Goal: Task Accomplishment & Management: Manage account settings

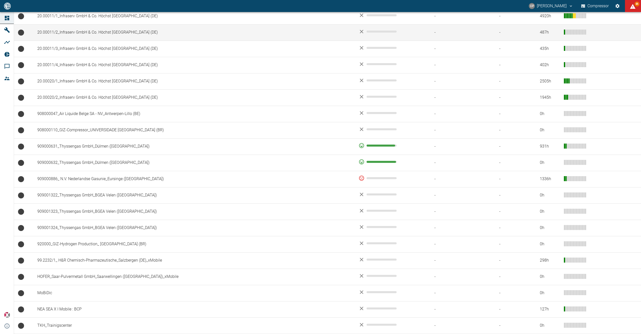
scroll to position [264, 0]
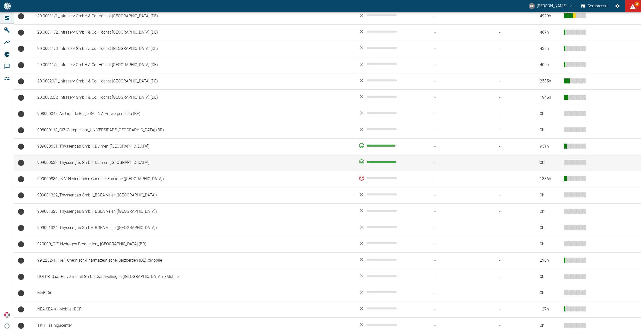
click at [97, 161] on td "909000632_Thyssengas GmbH_Dülmen ([GEOGRAPHIC_DATA])" at bounding box center [193, 162] width 321 height 16
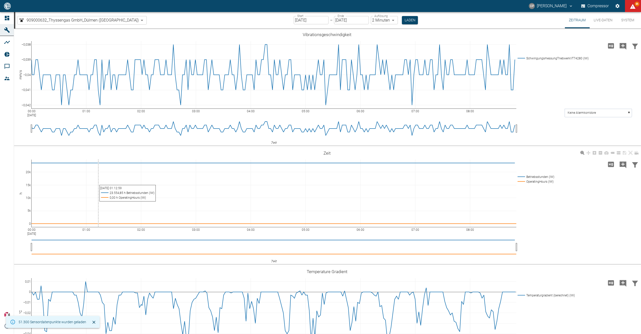
type input "2min"
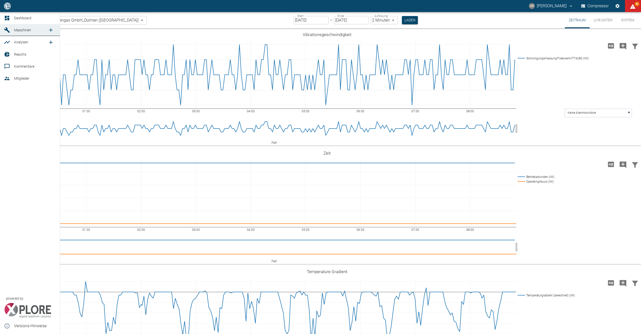
click at [4, 14] on link "Dashboard" at bounding box center [30, 18] width 60 height 12
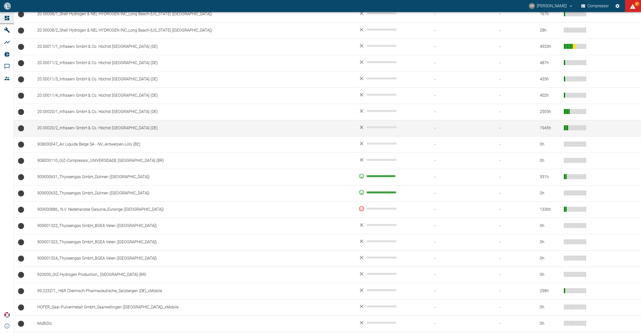
scroll to position [234, 0]
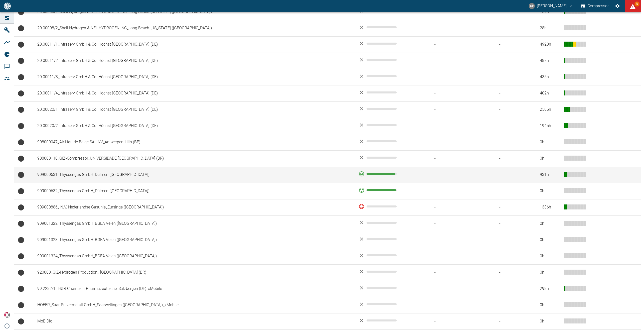
click at [145, 179] on td "909000631_Thyssengas GmbH_Dülmen ([GEOGRAPHIC_DATA])" at bounding box center [193, 174] width 321 height 16
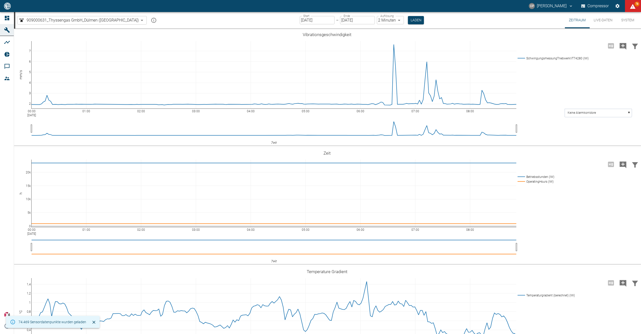
type input "2min"
click at [594, 20] on button "Live-Daten" at bounding box center [602, 20] width 27 height 16
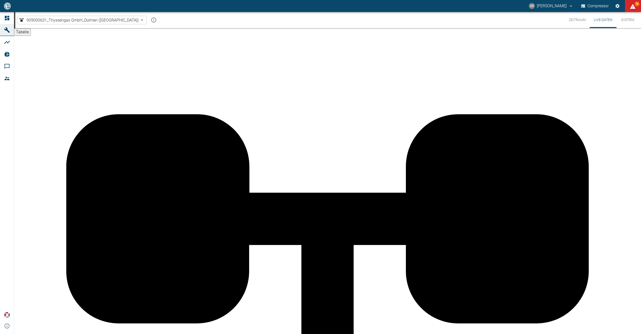
scroll to position [329, 0]
click at [10, 19] on icon at bounding box center [7, 18] width 6 height 6
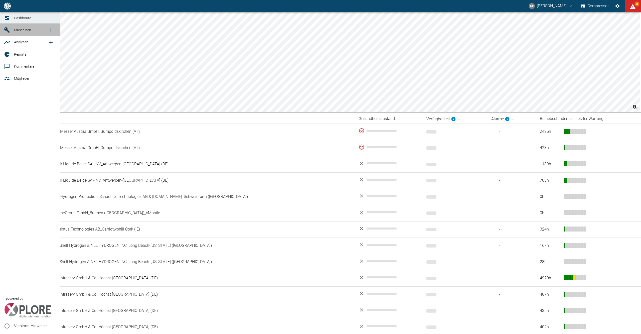
click at [16, 33] on span "Maschinen" at bounding box center [31, 30] width 34 height 6
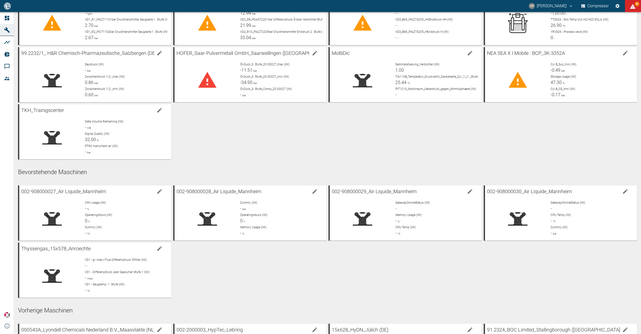
scroll to position [367, 0]
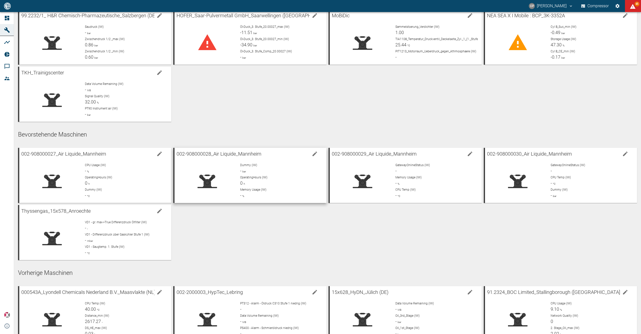
click at [282, 192] on div "Memory Usage (IW) - %" at bounding box center [281, 192] width 82 height 11
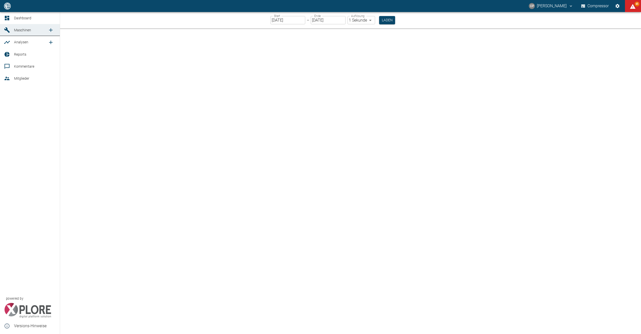
click at [10, 19] on div at bounding box center [8, 18] width 8 height 6
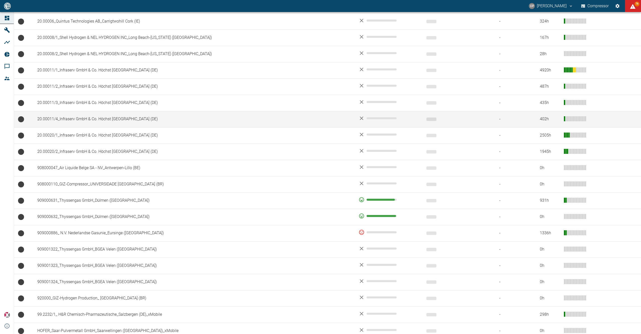
scroll to position [264, 0]
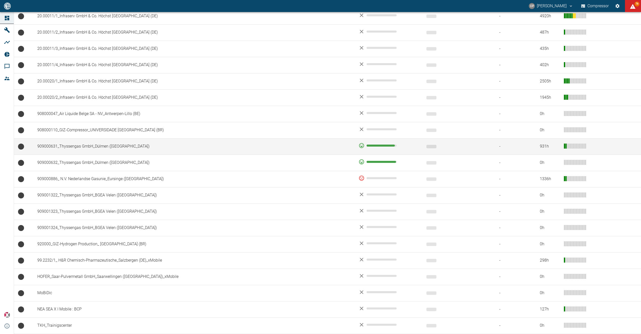
click at [115, 144] on td "909000631_Thyssengas GmbH_Dülmen ([GEOGRAPHIC_DATA])" at bounding box center [193, 146] width 321 height 16
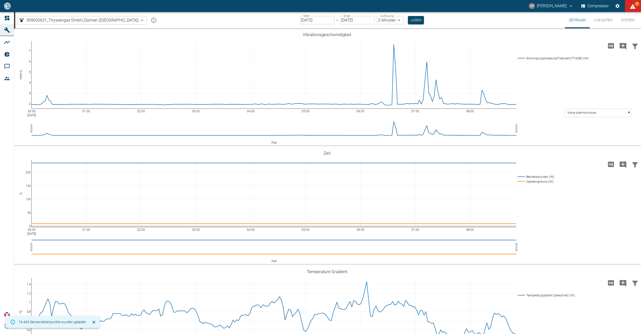
click at [597, 22] on button "Live-Daten" at bounding box center [602, 20] width 27 height 16
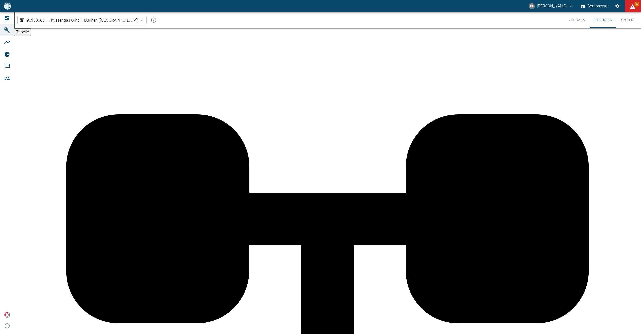
click at [573, 22] on button "Zeitraum" at bounding box center [577, 20] width 25 height 16
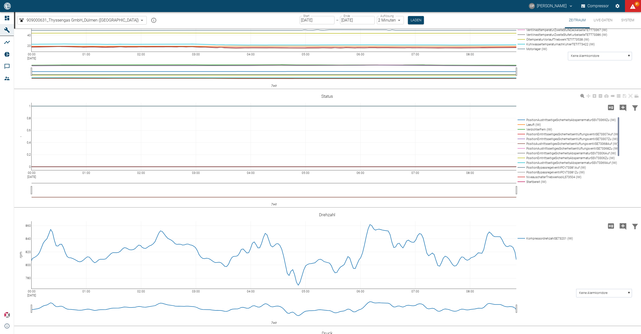
scroll to position [367, 0]
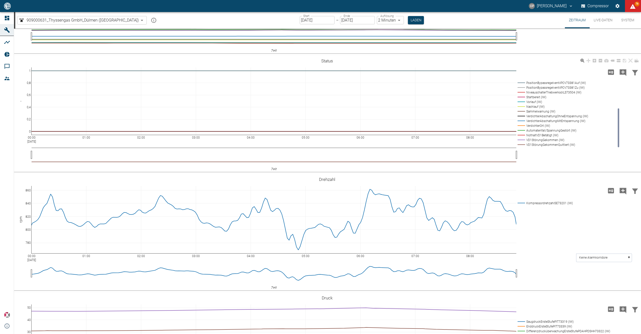
drag, startPoint x: 618, startPoint y: 186, endPoint x: 621, endPoint y: 218, distance: 32.7
click at [621, 170] on div "00:00 [DATE] 01:00 02:00 03:00 04:00 05:00 06:00 07:00 08:00 0 0,2 0,4 0,6 0,8 …" at bounding box center [327, 113] width 626 height 113
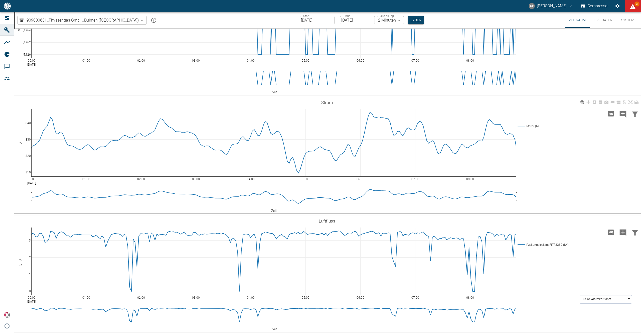
scroll to position [1588, 0]
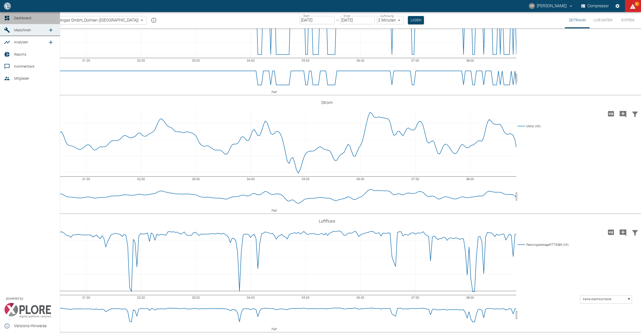
click at [9, 18] on icon at bounding box center [7, 18] width 6 height 6
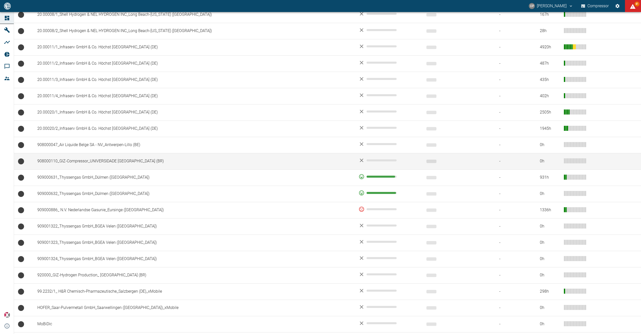
scroll to position [234, 0]
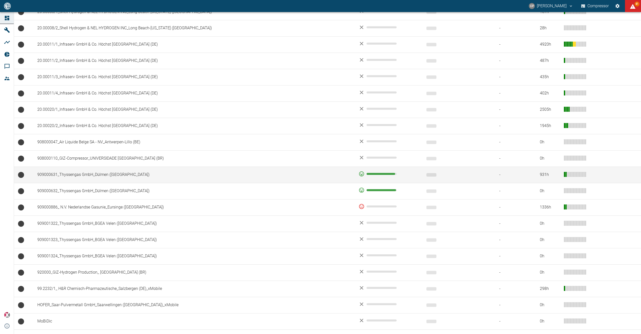
click at [109, 178] on td "909000631_Thyssengas GmbH_Dülmen ([GEOGRAPHIC_DATA])" at bounding box center [193, 174] width 321 height 16
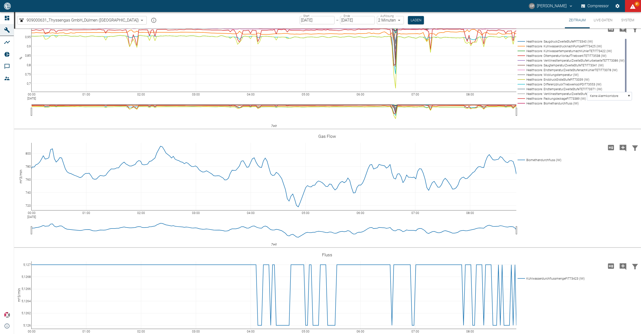
scroll to position [1135, 0]
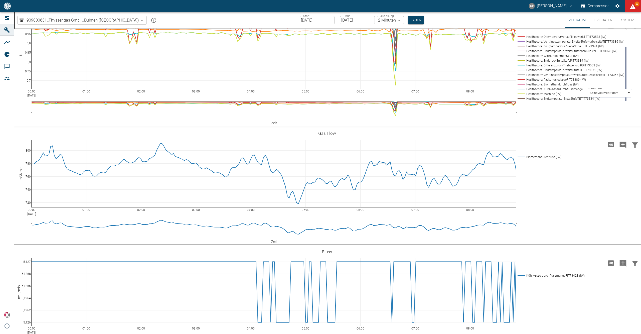
drag, startPoint x: 625, startPoint y: 243, endPoint x: 623, endPoint y: 262, distance: 19.1
click at [623, 102] on g "Healthscore: SaugdruckZweiteStufePIT73340 (IW) Healthscore: Kühlwasserdrucknach…" at bounding box center [571, 61] width 111 height 82
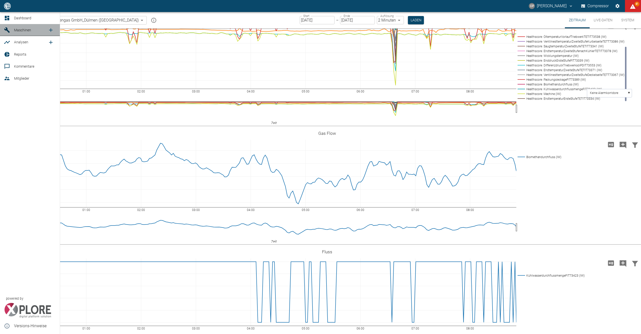
click at [23, 30] on span "Maschinen" at bounding box center [22, 30] width 17 height 4
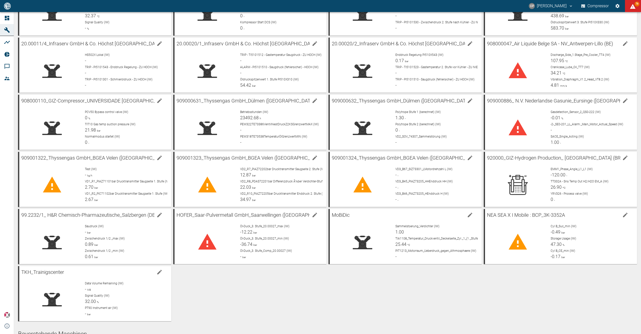
scroll to position [153, 0]
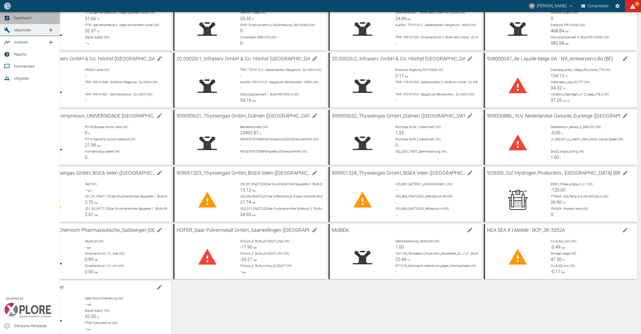
click at [8, 19] on icon at bounding box center [7, 18] width 5 height 5
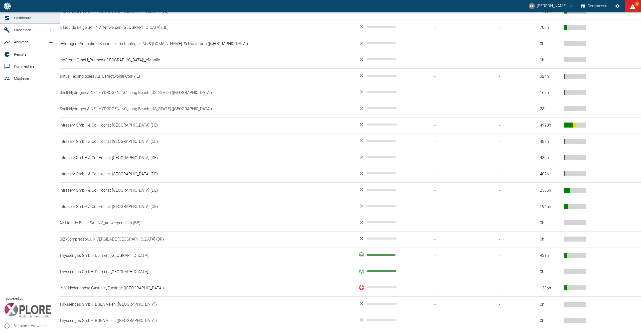
click at [17, 29] on span "Maschinen" at bounding box center [22, 30] width 17 height 4
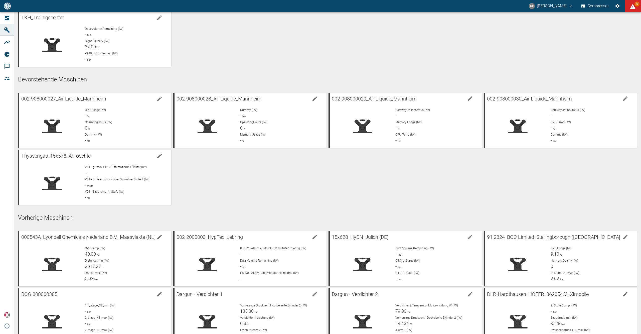
scroll to position [520, 0]
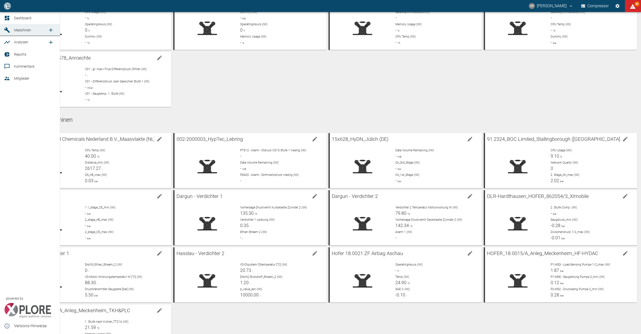
click at [10, 17] on icon at bounding box center [7, 18] width 6 height 6
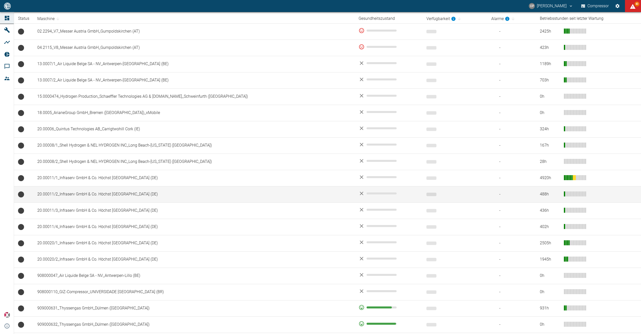
scroll to position [167, 0]
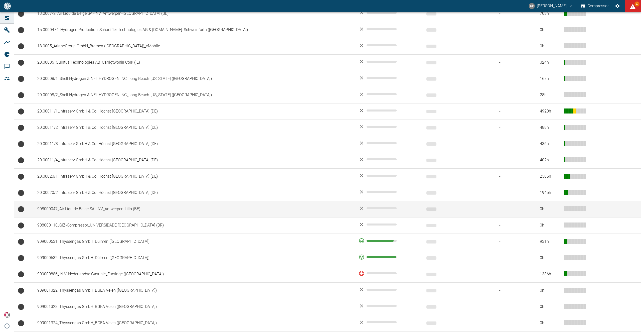
click at [112, 210] on td "908000047_Air Liquide Belge SA - NV_Antwerpen-Lillo (BE)" at bounding box center [193, 209] width 321 height 16
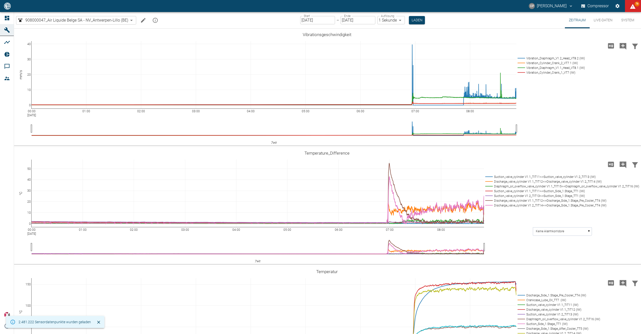
click at [144, 20] on icon "Machine bearbeiten" at bounding box center [143, 20] width 6 height 6
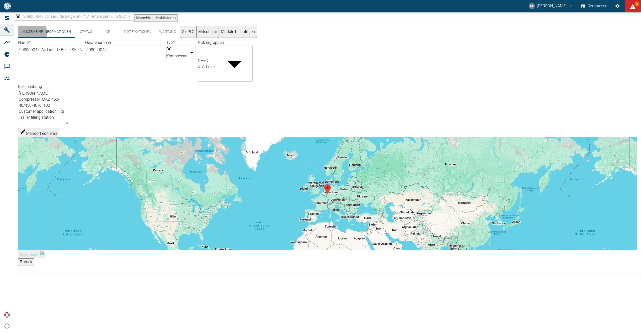
click at [216, 35] on button "Mitsubishi" at bounding box center [207, 32] width 23 height 12
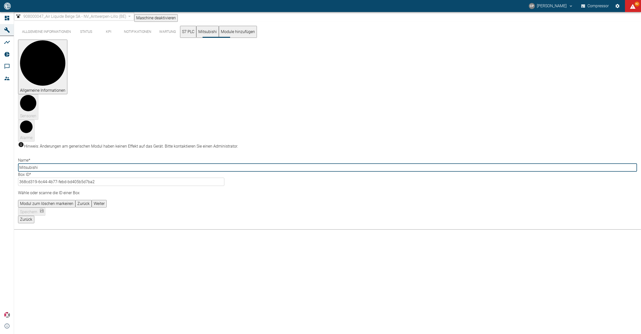
click at [189, 34] on button "S7 PLC" at bounding box center [188, 32] width 16 height 12
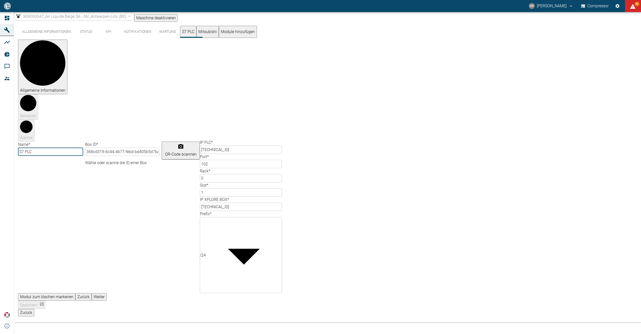
click at [107, 293] on button "Weiter" at bounding box center [99, 297] width 15 height 8
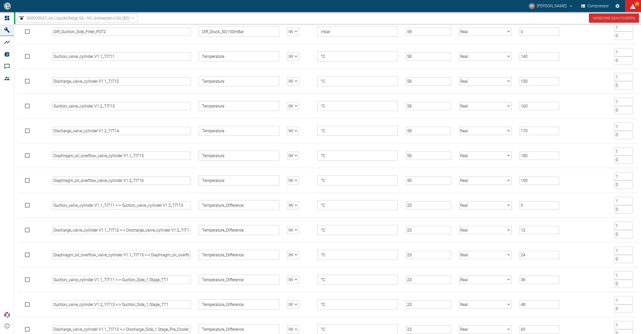
scroll to position [471, 0]
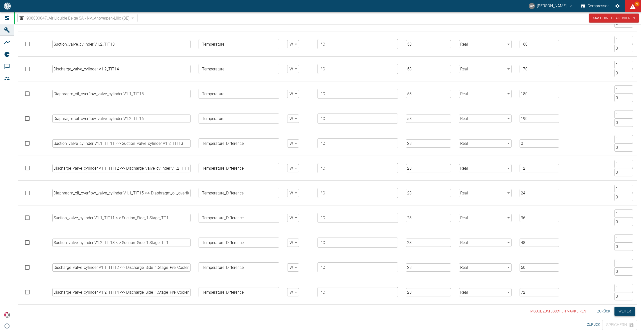
click at [624, 310] on button "Weiter" at bounding box center [624, 310] width 21 height 9
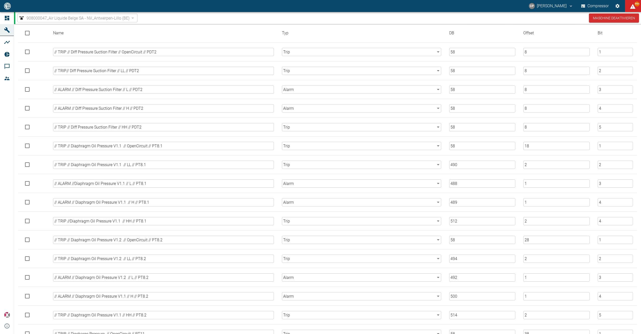
scroll to position [67, 0]
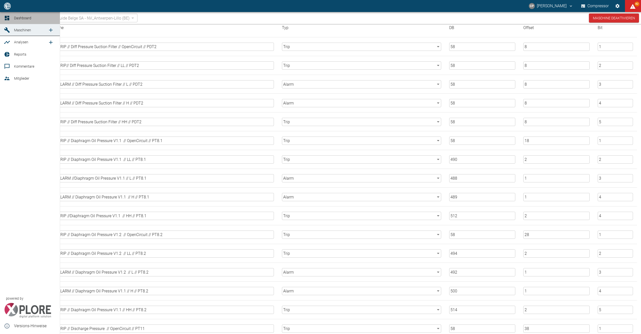
click at [12, 17] on link "Dashboard" at bounding box center [30, 18] width 60 height 12
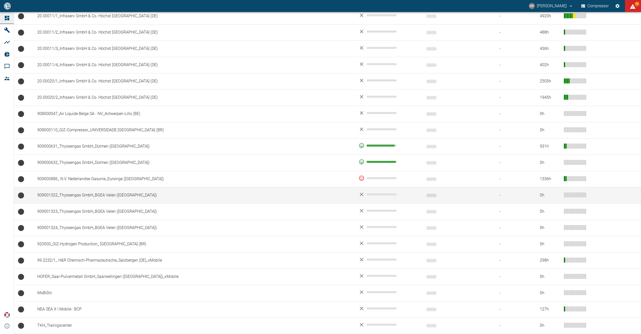
scroll to position [231, 0]
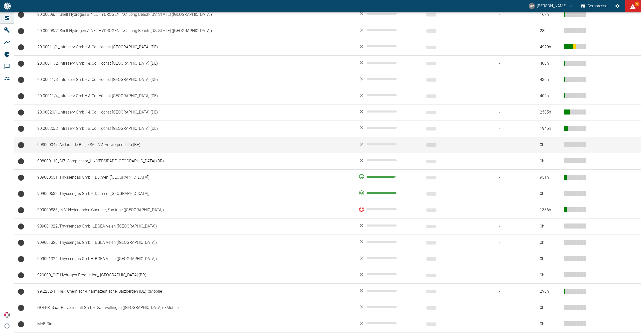
click at [144, 145] on td "908000047_Air Liquide Belge SA - NV_Antwerpen-Lillo (BE)" at bounding box center [193, 145] width 321 height 16
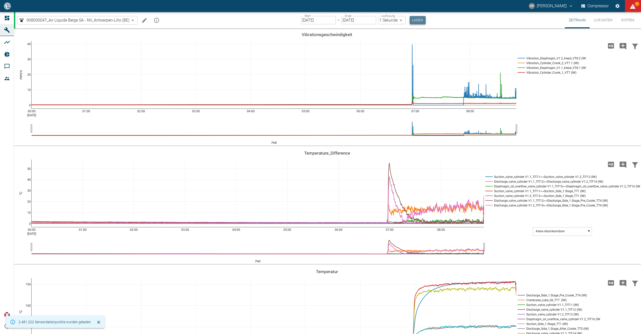
click at [421, 18] on button "Laden" at bounding box center [417, 20] width 16 height 8
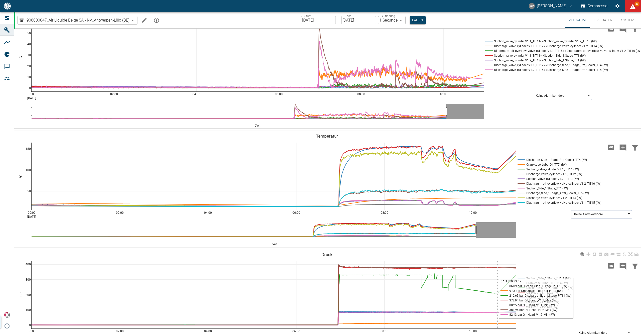
scroll to position [318, 0]
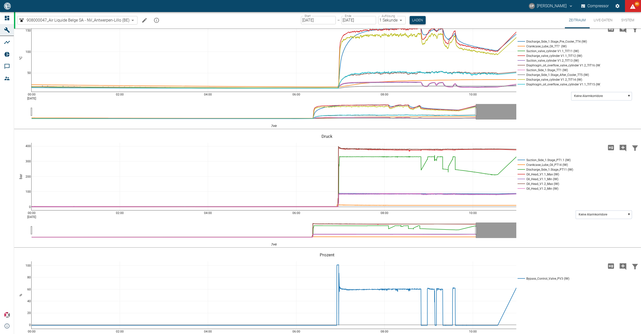
click at [412, 20] on button "Laden" at bounding box center [417, 20] width 16 height 8
click at [145, 17] on icon "Machine bearbeiten" at bounding box center [144, 20] width 6 height 6
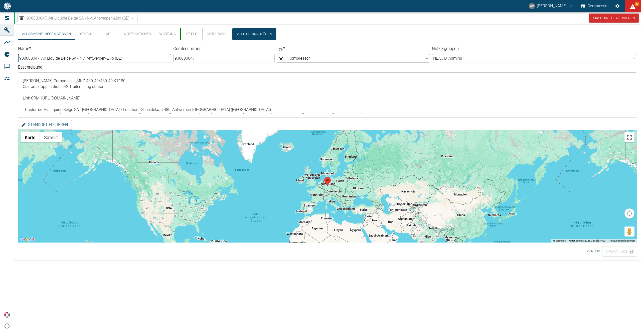
click at [192, 33] on button "S7 PLC" at bounding box center [191, 34] width 23 height 12
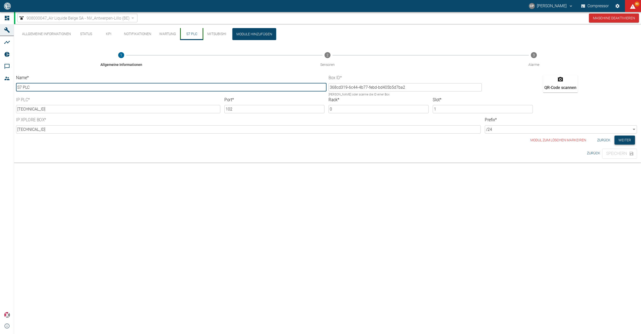
click at [629, 140] on button "Weiter" at bounding box center [624, 139] width 21 height 9
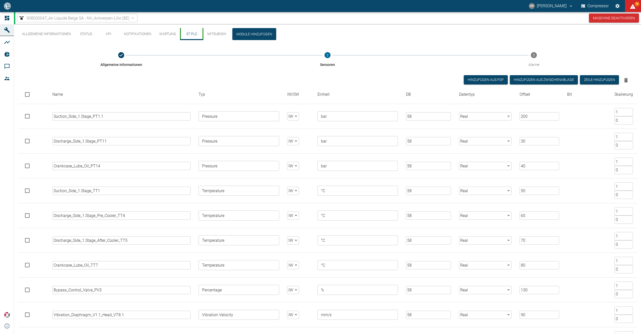
click at [215, 35] on button "Mitsubishi" at bounding box center [216, 34] width 28 height 12
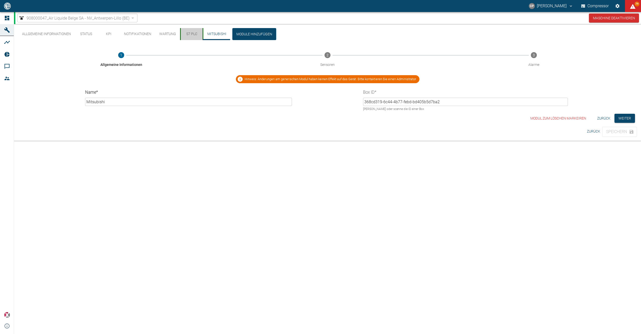
click at [184, 34] on button "S7 PLC" at bounding box center [191, 34] width 23 height 12
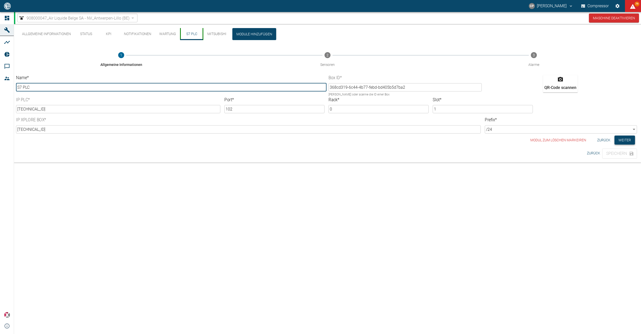
click at [621, 141] on button "Weiter" at bounding box center [624, 139] width 21 height 9
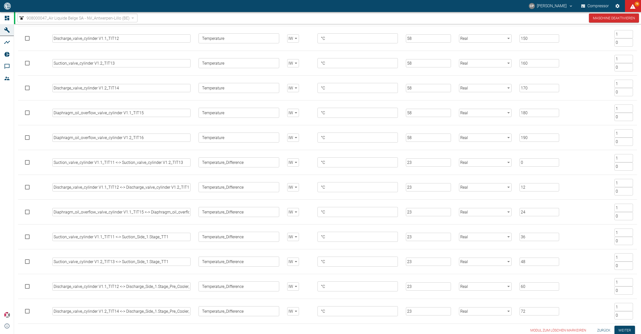
scroll to position [471, 0]
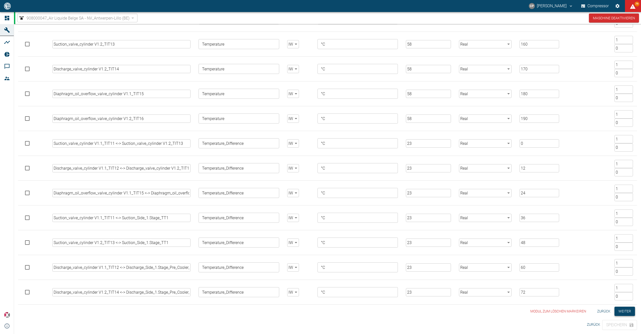
click at [628, 314] on button "Weiter" at bounding box center [624, 310] width 21 height 9
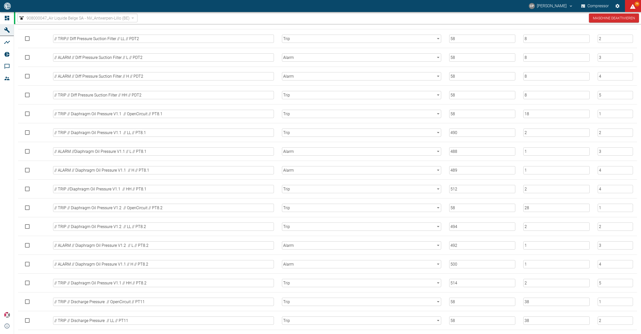
scroll to position [133, 0]
drag, startPoint x: 488, startPoint y: 150, endPoint x: 441, endPoint y: 151, distance: 46.8
click at [441, 151] on tr "// TRIP //Diaphragm Oil Pressure V1.1 // HH // PT8.1 ​ Trip trip ​ 512 ​ 2 ​ 4 ​" at bounding box center [327, 148] width 619 height 19
type input "58"
drag, startPoint x: 536, startPoint y: 152, endPoint x: 522, endPoint y: 151, distance: 14.0
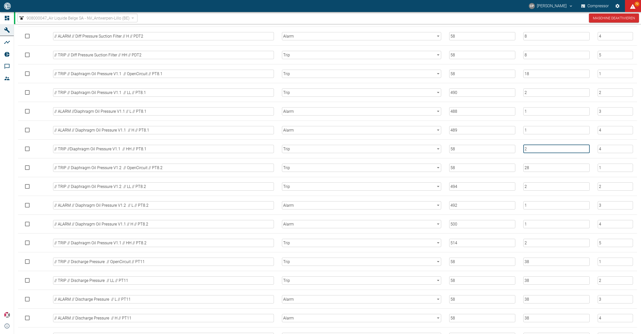
click at [522, 151] on td "2 ​" at bounding box center [556, 148] width 74 height 19
type input "512"
drag, startPoint x: 608, startPoint y: 149, endPoint x: 591, endPoint y: 149, distance: 17.3
click at [591, 149] on tr "// TRIP //Diaphragm Oil Pressure V1.1 // HH // PT8.1 ​ Trip trip ​ 58 ​ 512 ​ 4…" at bounding box center [327, 148] width 619 height 19
type input "0"
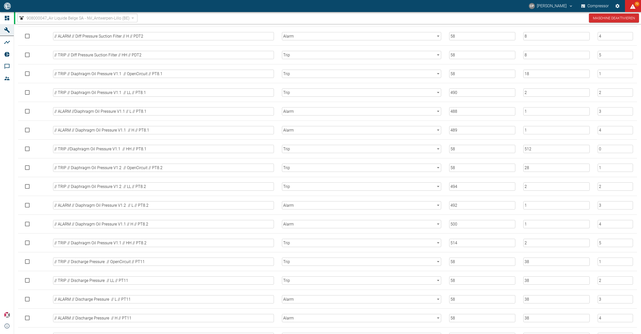
click at [513, 159] on td "58 ​" at bounding box center [482, 167] width 74 height 19
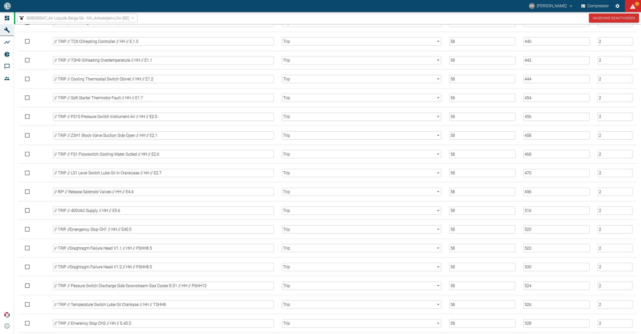
scroll to position [1315, 0]
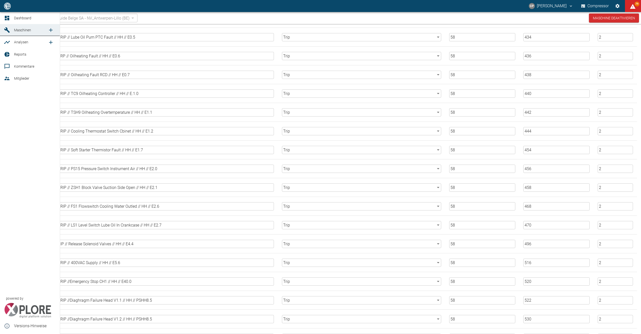
click at [8, 18] on icon at bounding box center [7, 18] width 5 height 5
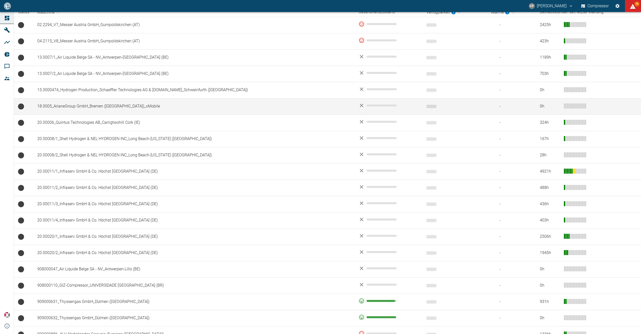
scroll to position [133, 0]
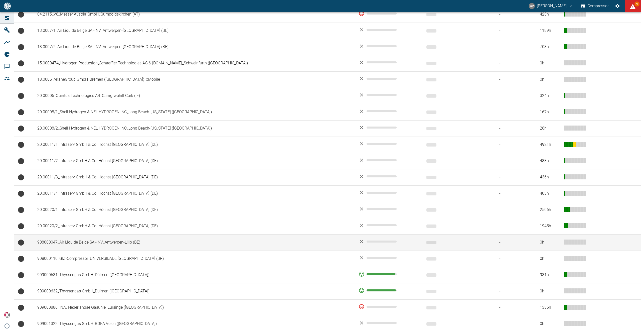
click at [124, 243] on td "908000047_Air Liquide Belge SA - NV_Antwerpen-Lillo (BE)" at bounding box center [193, 242] width 321 height 16
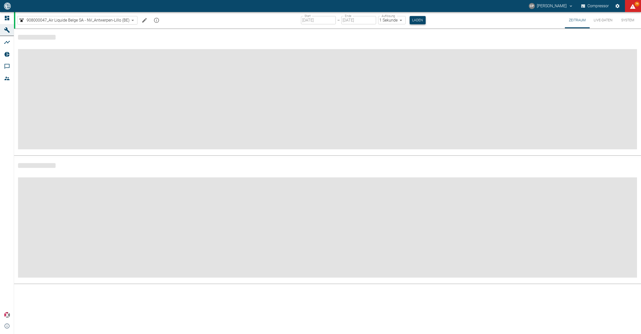
click at [418, 21] on button "Laden" at bounding box center [417, 20] width 16 height 8
click at [418, 19] on button "Laden" at bounding box center [417, 20] width 16 height 8
click at [415, 20] on button "Laden" at bounding box center [417, 20] width 16 height 8
drag, startPoint x: 427, startPoint y: 20, endPoint x: 424, endPoint y: 24, distance: 4.4
click at [425, 21] on div "908000047_Air Liquide Belge SA - NV_Antwerpen-Lillo (BE) 53812aab-fb54-4a57-a57…" at bounding box center [328, 20] width 626 height 16
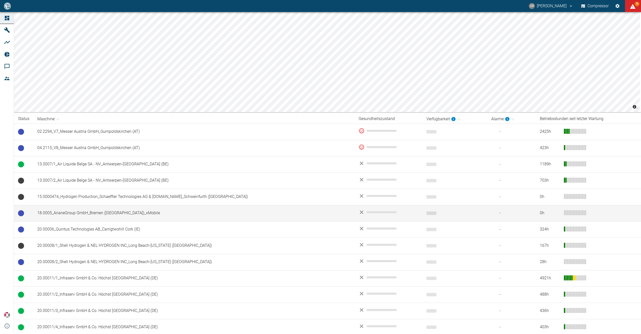
scroll to position [100, 0]
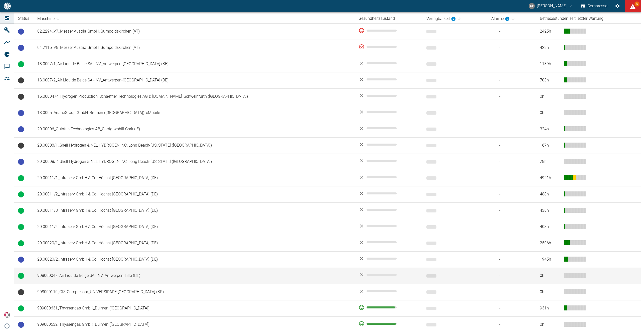
click at [113, 276] on td "908000047_Air Liquide Belge SA - NV_Antwerpen-Lillo (BE)" at bounding box center [193, 275] width 321 height 16
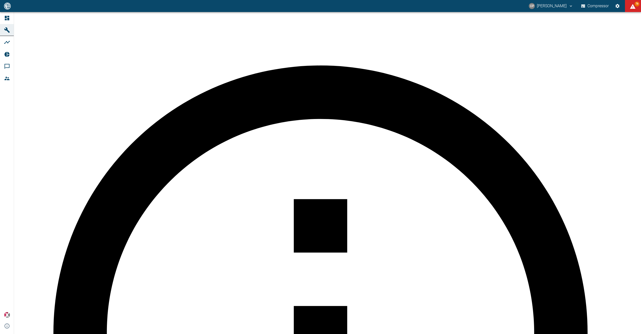
scroll to position [167, 0]
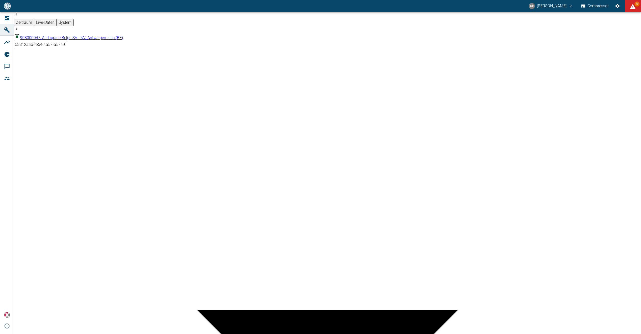
drag, startPoint x: 381, startPoint y: 268, endPoint x: 395, endPoint y: 267, distance: 14.0
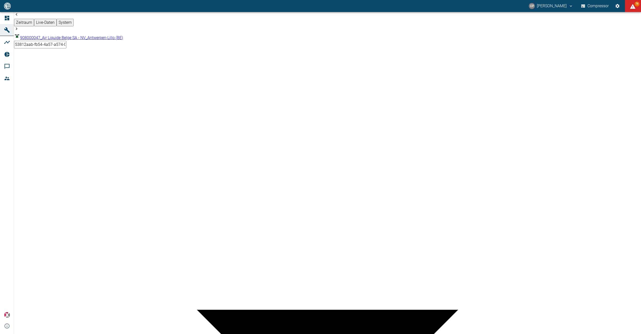
drag, startPoint x: 398, startPoint y: 259, endPoint x: 426, endPoint y: 259, distance: 27.5
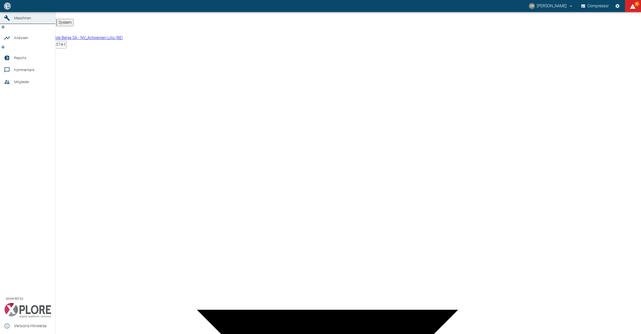
click at [37, 41] on span "Analysen" at bounding box center [32, 38] width 37 height 6
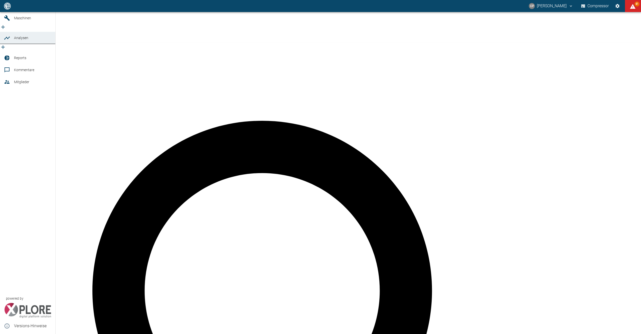
click at [6, 44] on icon "new /analyses/list/0" at bounding box center [3, 47] width 6 height 6
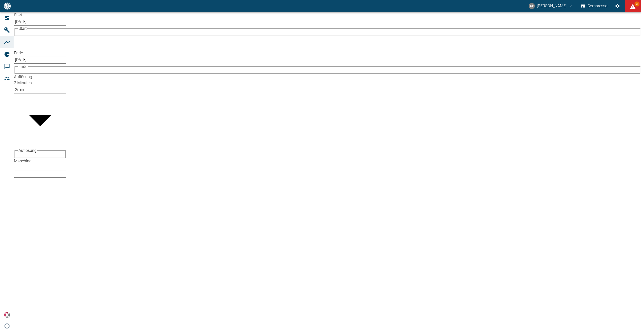
click at [77, 45] on body "CP Christoph Palm Compressor 81 Dashboard Maschinen Analysen Reports Kommentare…" at bounding box center [320, 167] width 641 height 334
type input "53812aab-fb54-4a57-a574-01c3305aa274"
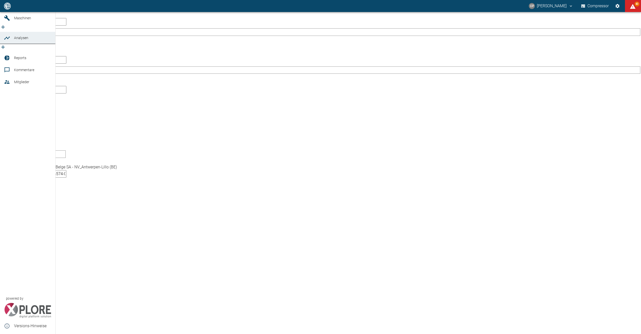
click at [10, 9] on icon at bounding box center [7, 6] width 6 height 6
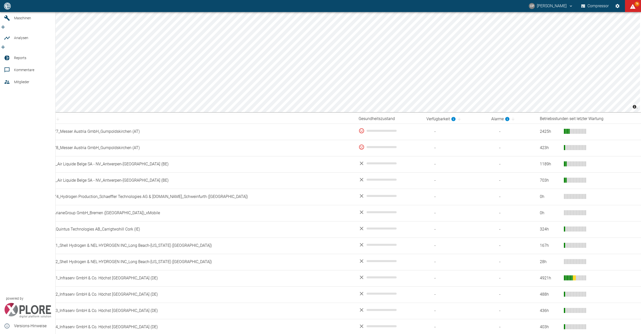
click at [6, 44] on icon "new /analyses/list/0" at bounding box center [3, 47] width 6 height 6
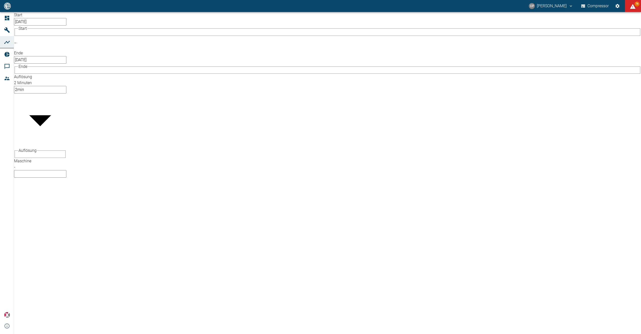
click at [78, 47] on body "CP Christoph Palm Compressor 79 Dashboard Maschinen Analysen Reports Kommentare…" at bounding box center [320, 167] width 641 height 334
type input "53812aab-fb54-4a57-a574-01c3305aa274"
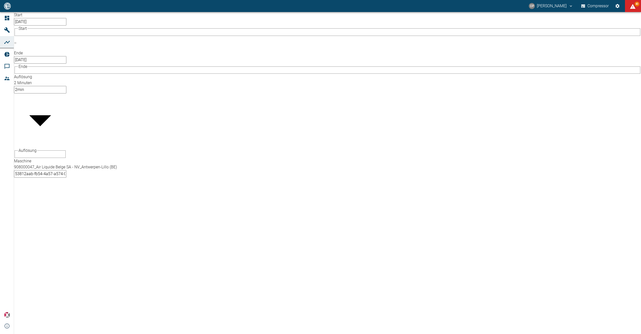
checkbox input "false"
checkbox input "true"
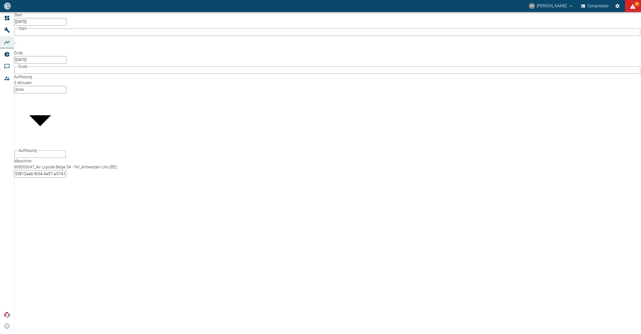
scroll to position [252, 0]
checkbox input "true"
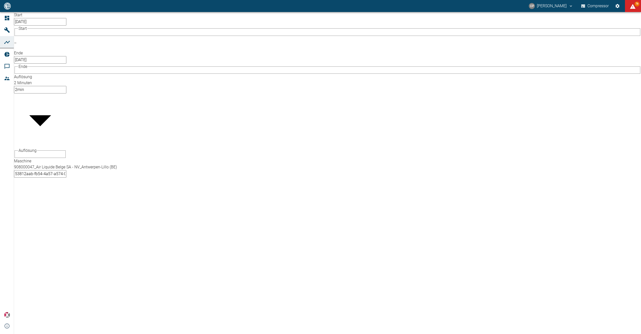
checkbox input "true"
click at [106, 25] on body "CP Christoph Palm Compressor 79 Dashboard Maschinen Analysen Reports Kommentare…" at bounding box center [320, 167] width 641 height 334
type input "1sec"
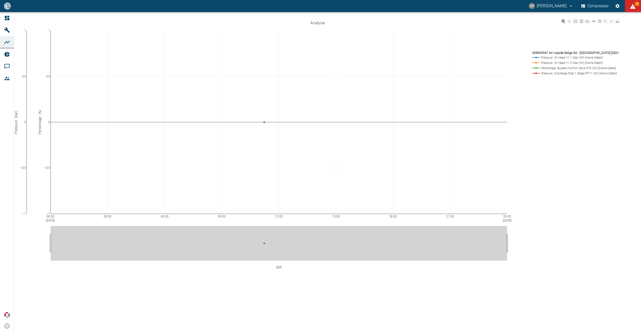
click at [592, 134] on div "00:00 Sep 17, 2025 03:00 06:00 09:00 12:00 15:00 18:00 21:00 00:00 Sep 18, 2025…" at bounding box center [317, 151] width 607 height 267
click at [21, 20] on icon "Hohe Auflösung" at bounding box center [19, 18] width 5 height 4
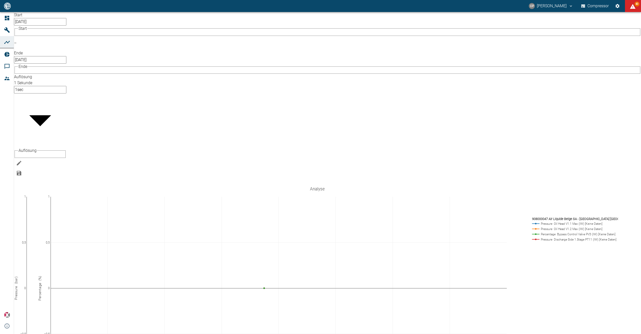
click at [46, 24] on input "[DATE]" at bounding box center [40, 22] width 52 height 8
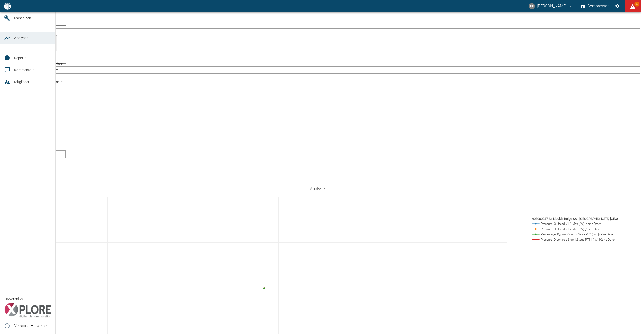
click at [9, 40] on icon at bounding box center [7, 38] width 6 height 3
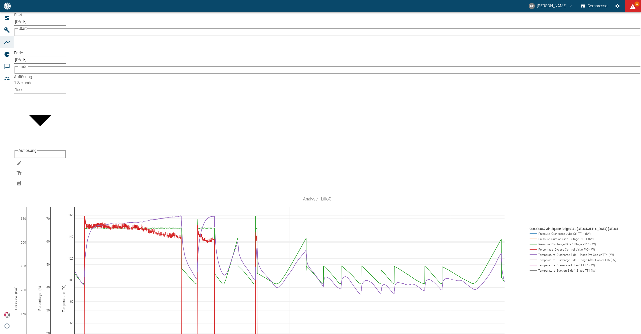
click at [39, 22] on input "16.01.2025" at bounding box center [40, 22] width 52 height 8
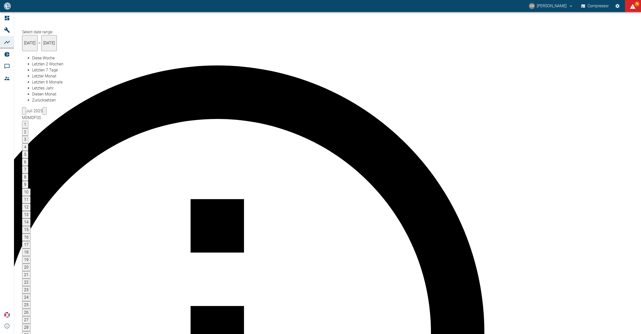
click at [63, 37] on div "Select date range Jan. 16 – Jan. 16" at bounding box center [42, 40] width 41 height 22
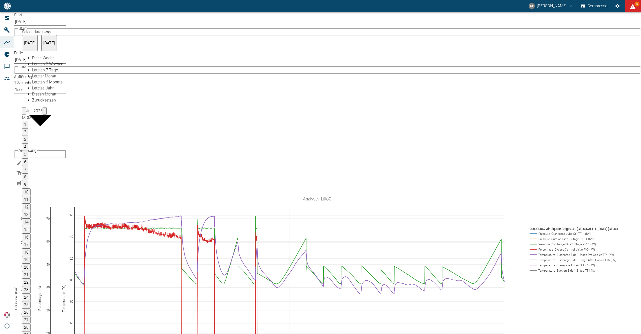
type input "[DATE]"
type input "DD.MM.YYYY"
type input "2min"
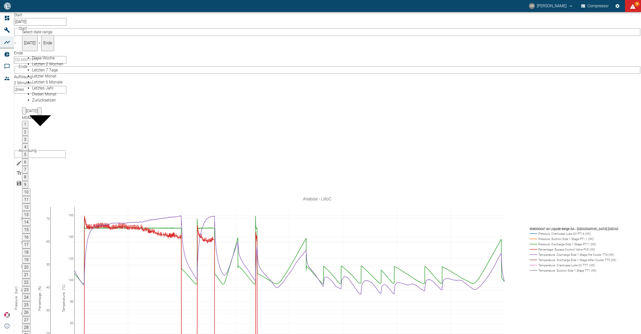
type input "[DATE]"
type input "1sec"
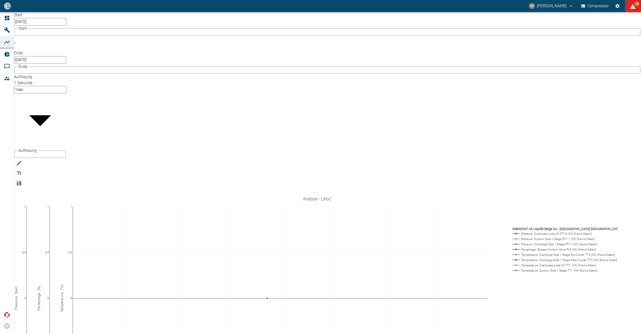
click at [619, 6] on icon "Einstellungen" at bounding box center [617, 6] width 5 height 5
click at [22, 160] on icon "Bearbeiten" at bounding box center [19, 163] width 6 height 6
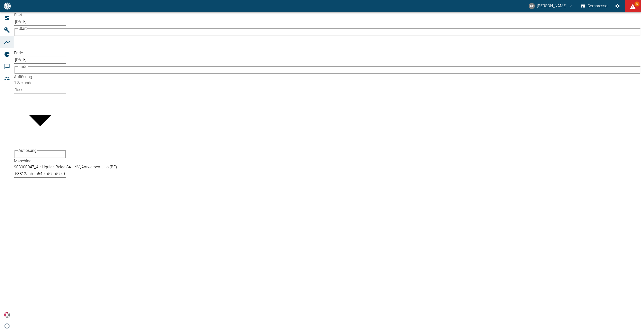
scroll to position [192, 0]
checkbox input "true"
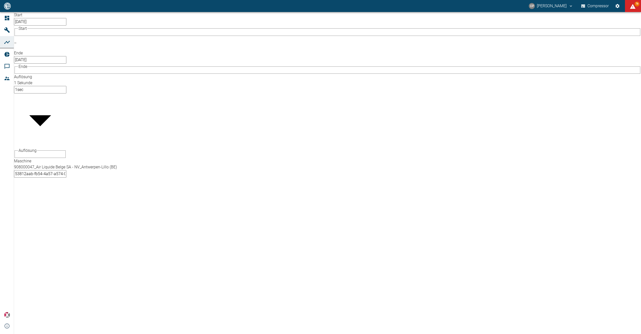
scroll to position [58, 0]
checkbox input "false"
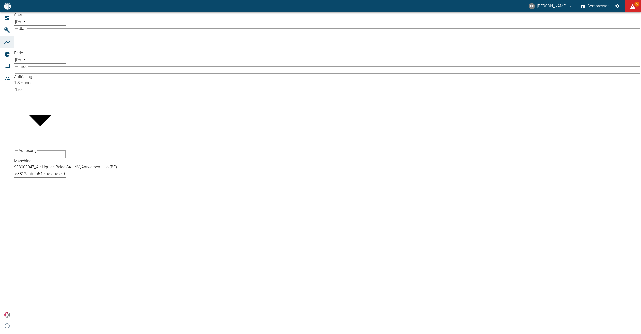
checkbox input "false"
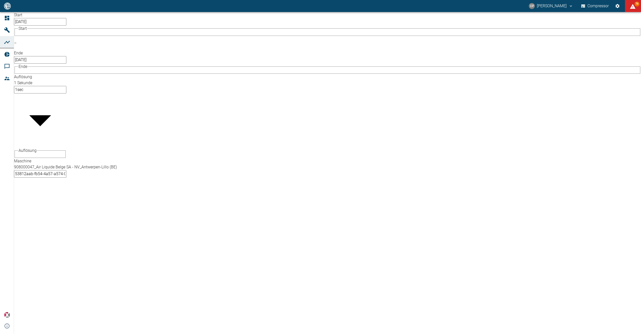
checkbox input "false"
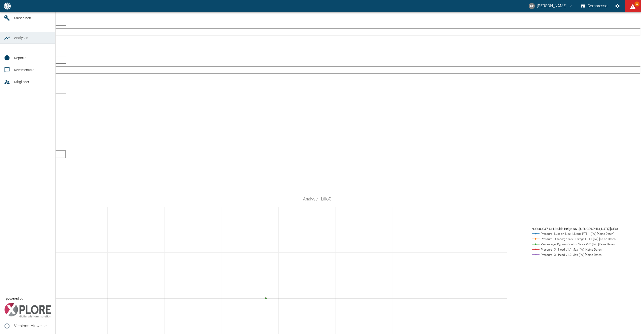
click at [6, 8] on icon at bounding box center [7, 6] width 5 height 5
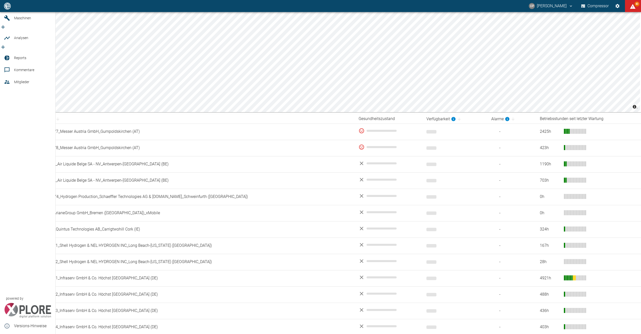
click at [11, 9] on div at bounding box center [8, 6] width 8 height 6
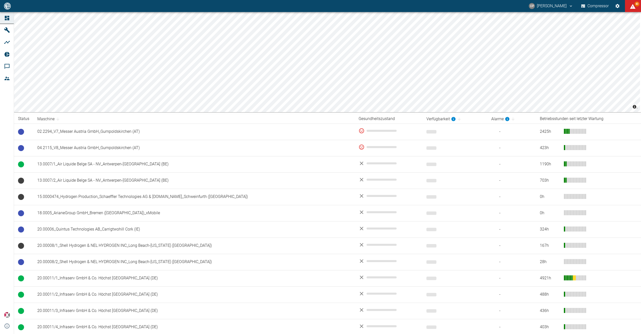
click at [7, 32] on icon at bounding box center [7, 30] width 6 height 6
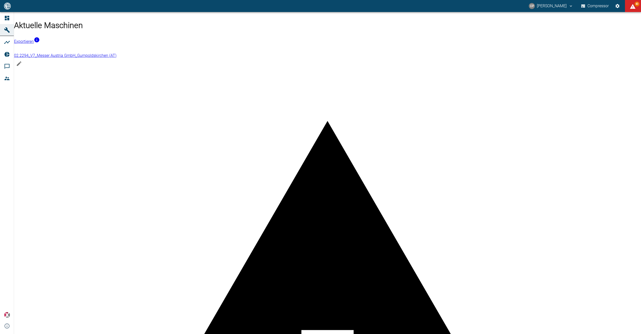
click at [9, 19] on icon at bounding box center [7, 18] width 5 height 5
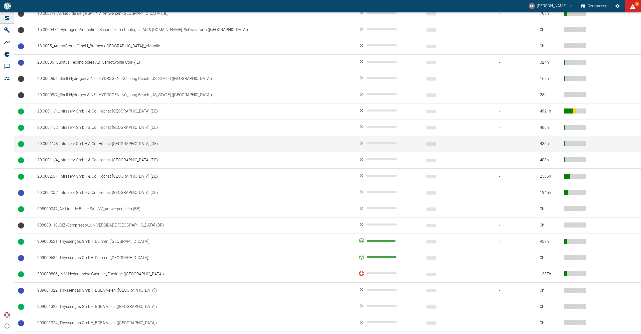
scroll to position [264, 0]
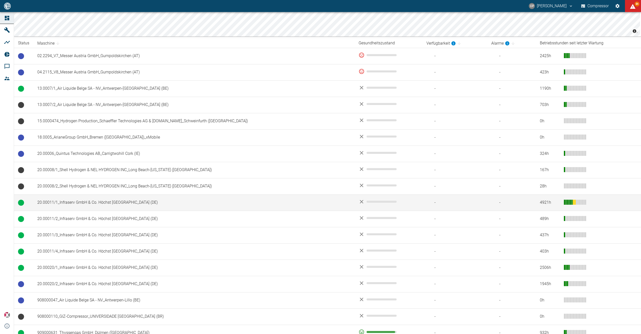
scroll to position [200, 0]
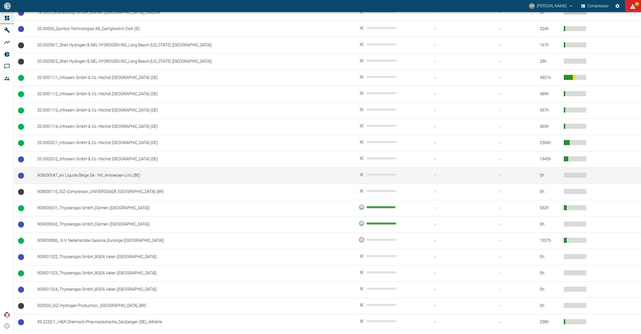
click at [117, 179] on td "908000047_Air Liquide Belge SA - NV_Antwerpen-Lillo (BE)" at bounding box center [193, 175] width 321 height 16
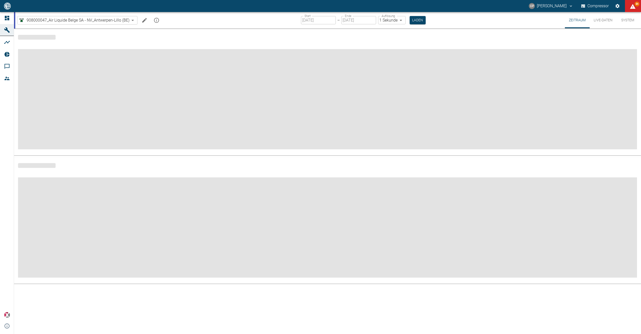
click at [143, 17] on icon "Machine bearbeiten" at bounding box center [144, 20] width 6 height 6
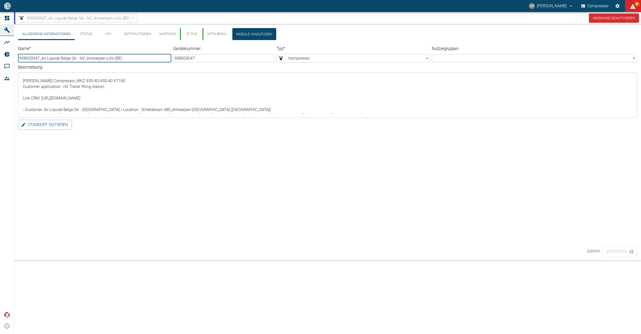
type input "908000047_Air Liquide Belge SA - NV_Antwerpen-Lillo (BE)"
type input "908000047"
type input "Compressor"
type textarea "[PERSON_NAME] Compressor_MKZ 450-40/450-40 KT180 Customer application : H2 Trai…"
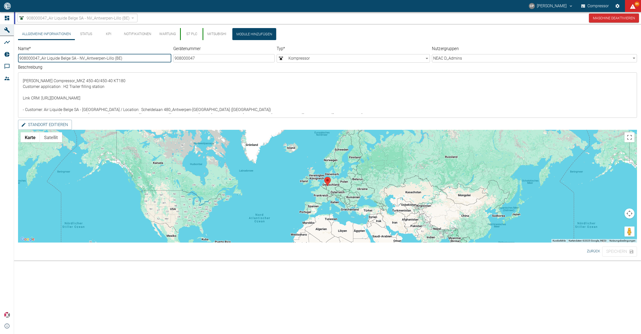
click at [191, 38] on button "S7 PLC" at bounding box center [191, 34] width 23 height 12
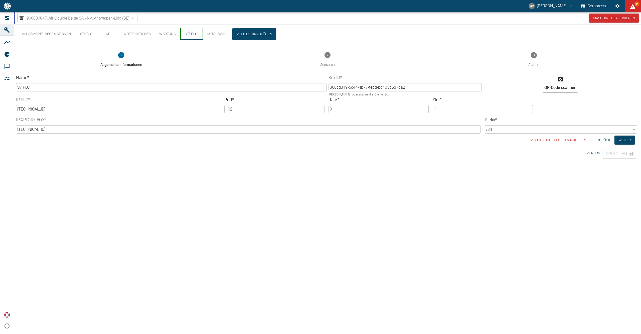
click at [614, 137] on div "Modul zum löschen markeiren Zurück Weiter" at bounding box center [327, 139] width 619 height 9
click at [616, 137] on button "Weiter" at bounding box center [624, 139] width 21 height 9
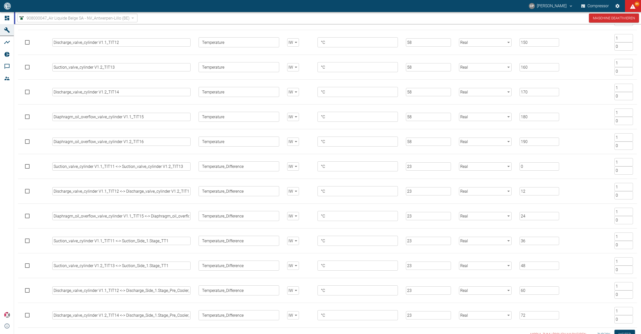
scroll to position [471, 0]
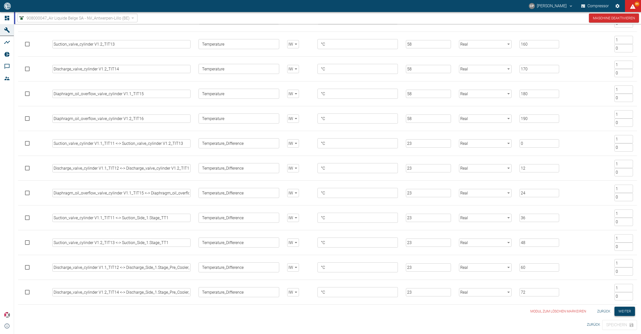
click at [625, 312] on button "Weiter" at bounding box center [624, 310] width 21 height 9
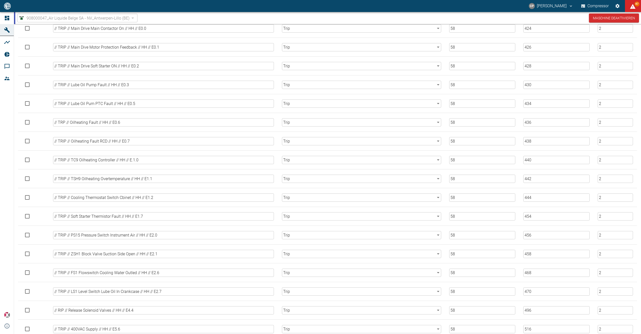
scroll to position [1249, 0]
click at [12, 15] on link "Dashboard" at bounding box center [7, 18] width 14 height 12
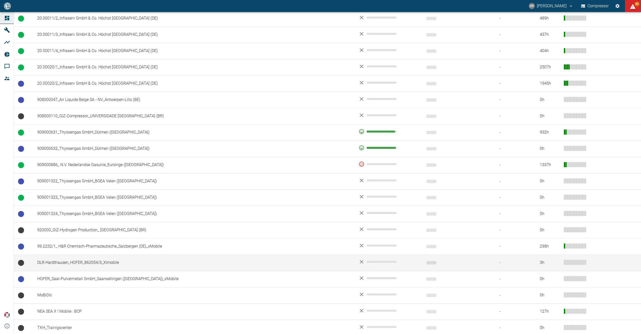
scroll to position [281, 0]
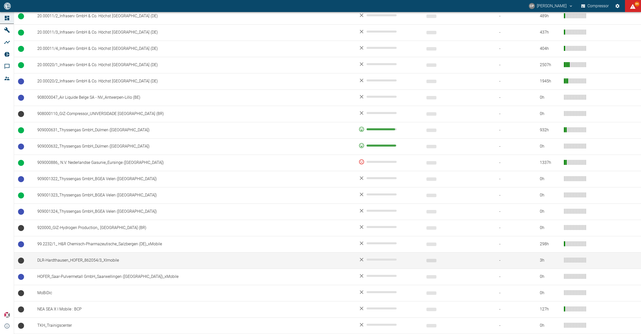
click at [102, 262] on td "DLR-Hardthausen_HOFER_862054/3_XImobile" at bounding box center [193, 260] width 321 height 16
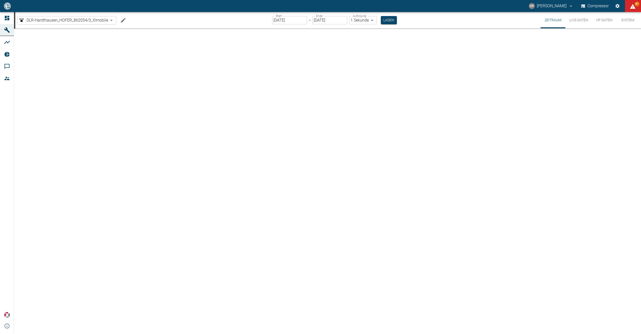
click at [124, 21] on icon "Machine bearbeiten" at bounding box center [123, 20] width 6 height 6
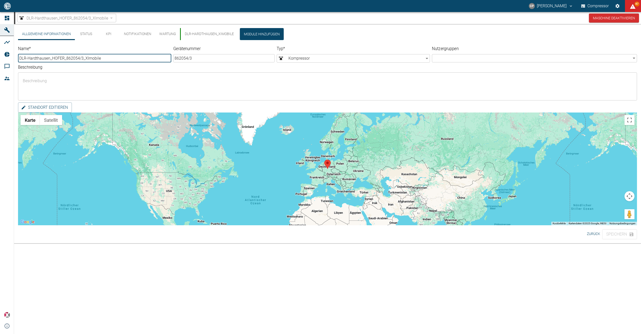
click at [187, 32] on button "DLR-Hardthausen_XImobile" at bounding box center [209, 34] width 58 height 12
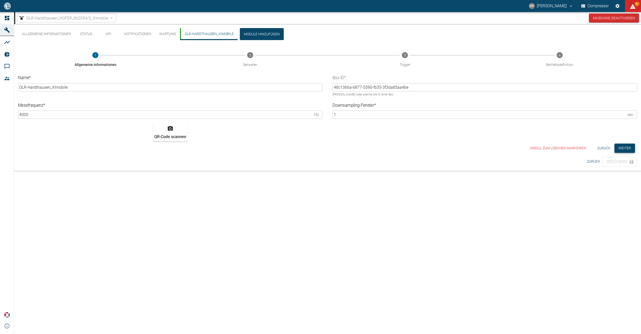
click at [618, 148] on button "Weiter" at bounding box center [624, 147] width 21 height 9
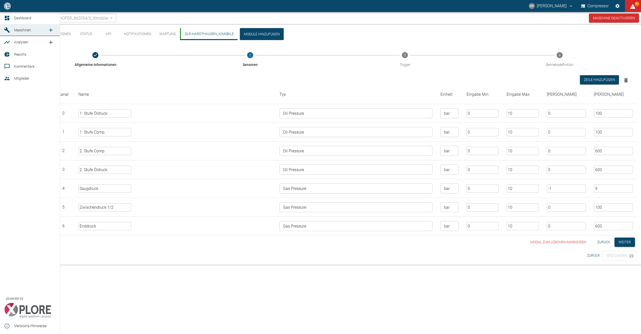
click at [7, 17] on icon at bounding box center [7, 18] width 6 height 6
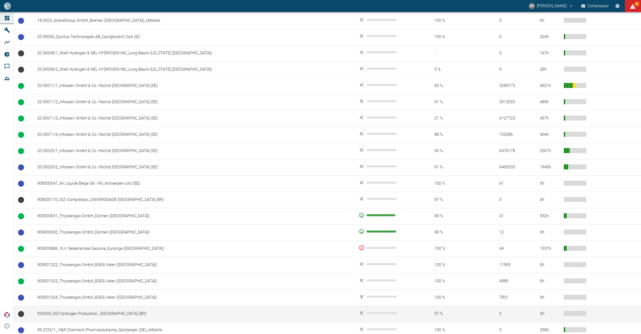
scroll to position [281, 0]
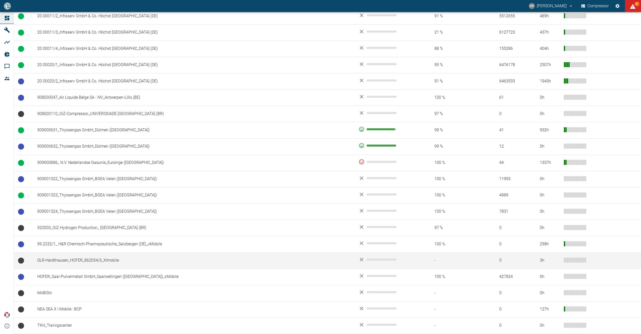
click at [116, 264] on td "DLR-Hardthausen_HOFER_862054/3_XImobile" at bounding box center [193, 260] width 321 height 16
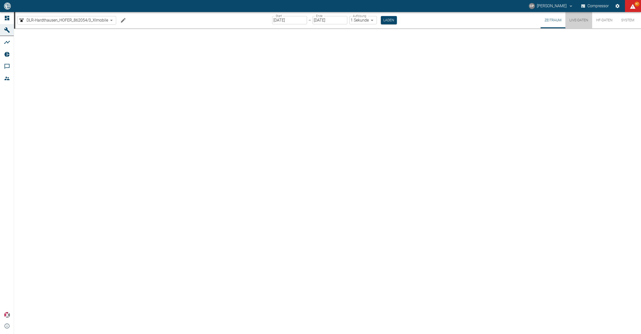
click at [572, 23] on button "Live-Daten" at bounding box center [578, 20] width 27 height 16
